Goal: Task Accomplishment & Management: Complete application form

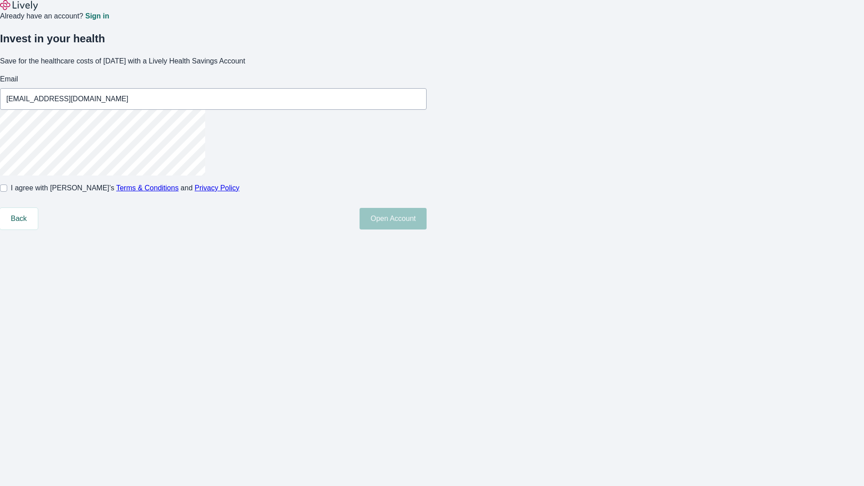
click at [7, 192] on input "I agree with Lively’s Terms & Conditions and Privacy Policy" at bounding box center [3, 188] width 7 height 7
checkbox input "true"
click at [427, 230] on button "Open Account" at bounding box center [393, 219] width 67 height 22
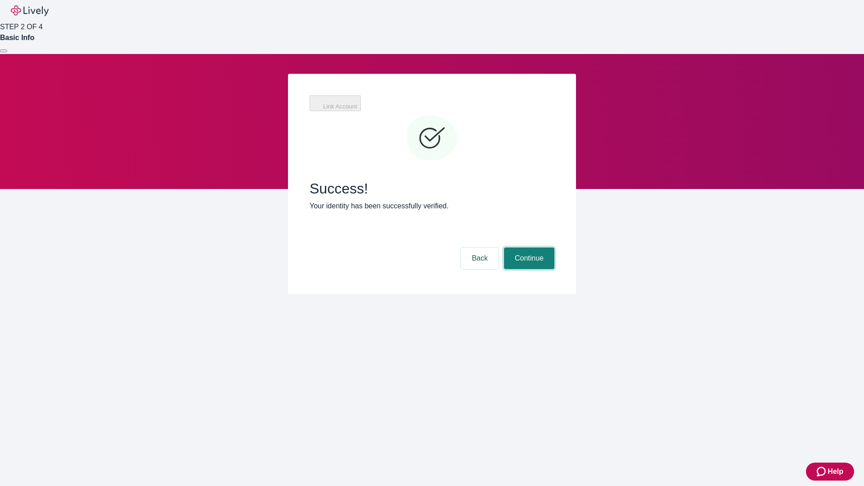
click at [528, 248] on button "Continue" at bounding box center [529, 259] width 50 height 22
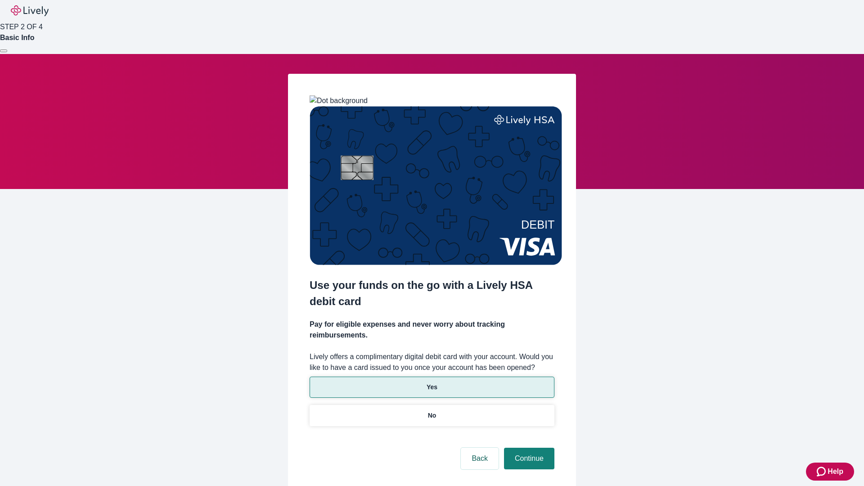
click at [432, 383] on p "Yes" at bounding box center [432, 387] width 11 height 9
click at [528, 448] on button "Continue" at bounding box center [529, 459] width 50 height 22
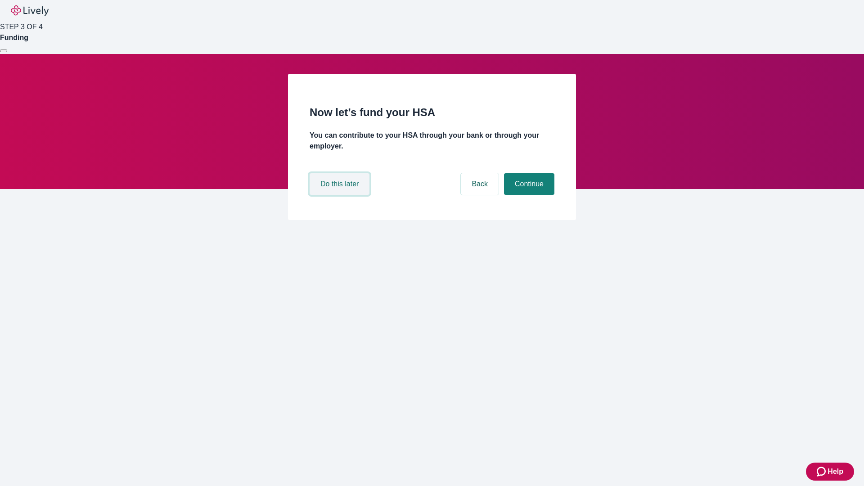
click at [341, 195] on button "Do this later" at bounding box center [340, 184] width 60 height 22
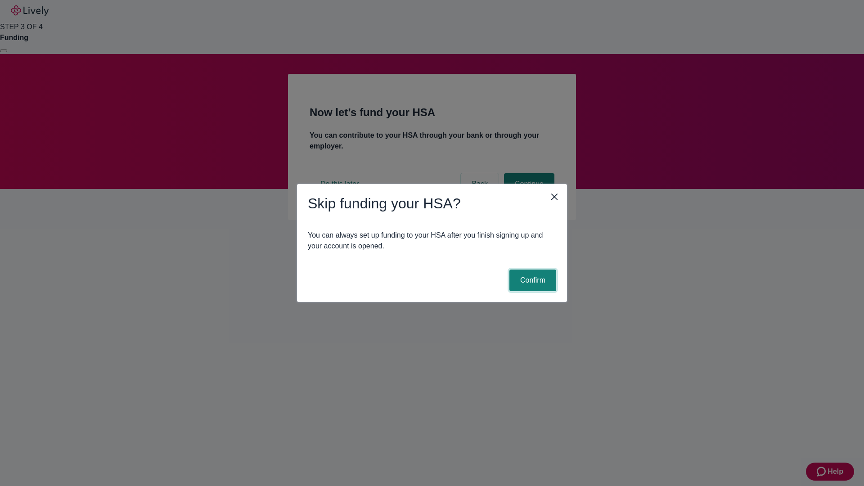
click at [531, 280] on button "Confirm" at bounding box center [532, 281] width 47 height 22
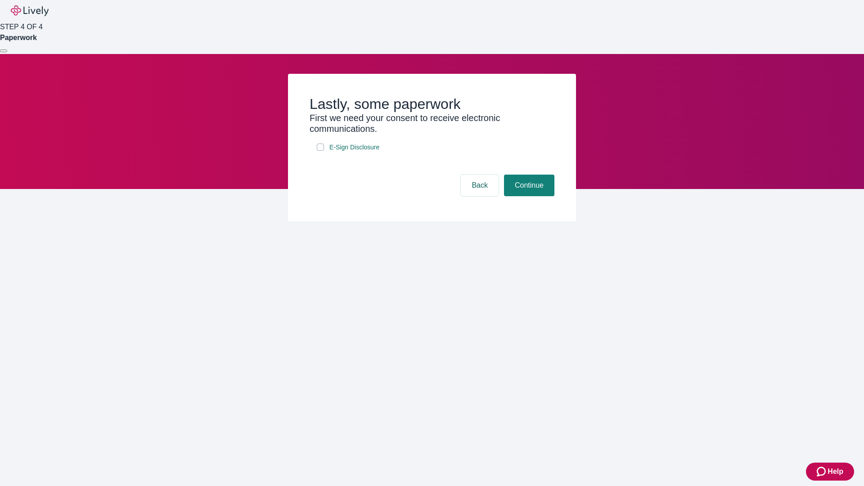
click at [320, 151] on input "E-Sign Disclosure" at bounding box center [320, 147] width 7 height 7
checkbox input "true"
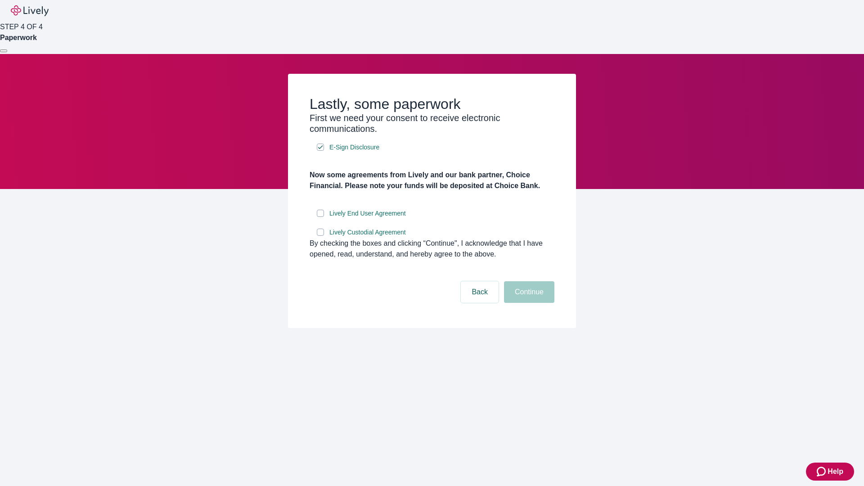
click at [320, 217] on input "Lively End User Agreement" at bounding box center [320, 213] width 7 height 7
checkbox input "true"
click at [320, 236] on input "Lively Custodial Agreement" at bounding box center [320, 232] width 7 height 7
checkbox input "true"
click at [528, 303] on button "Continue" at bounding box center [529, 292] width 50 height 22
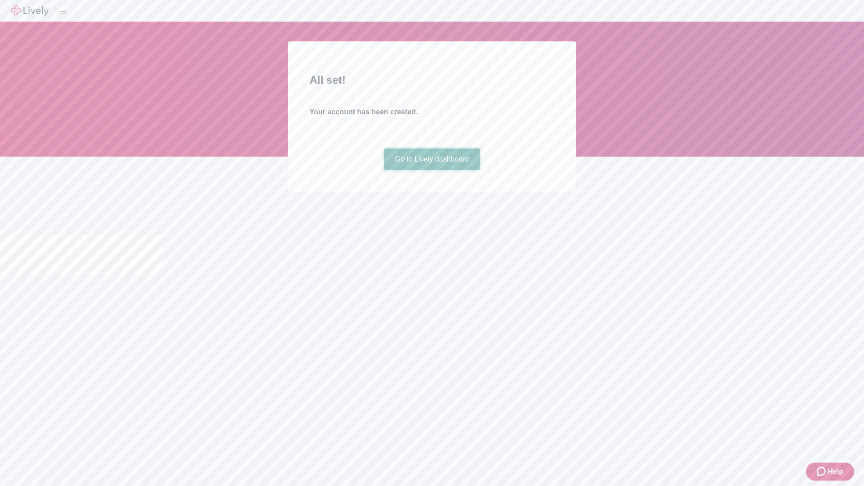
click at [432, 170] on link "Go to Lively dashboard" at bounding box center [432, 160] width 96 height 22
